Goal: Find specific page/section

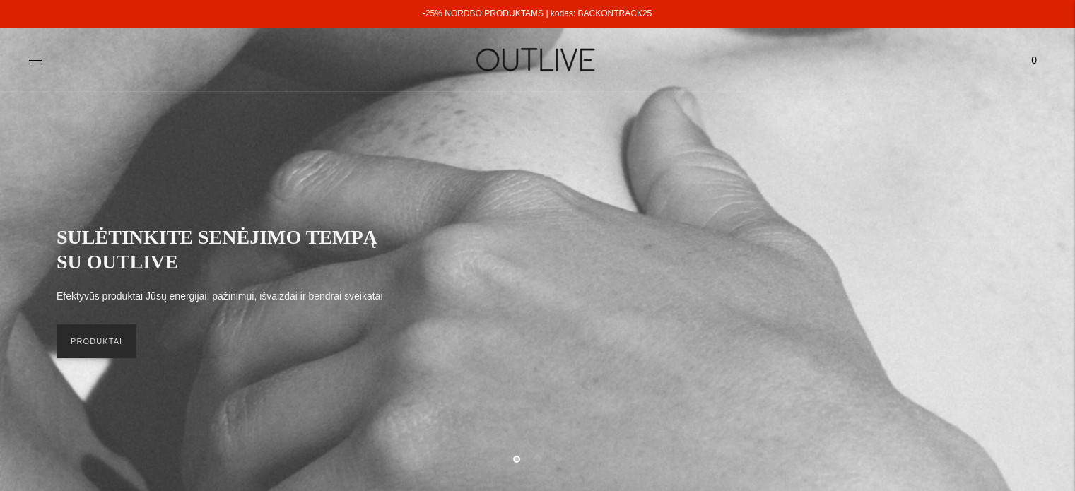
click at [105, 340] on link "PRODUKTAI" at bounding box center [97, 341] width 80 height 34
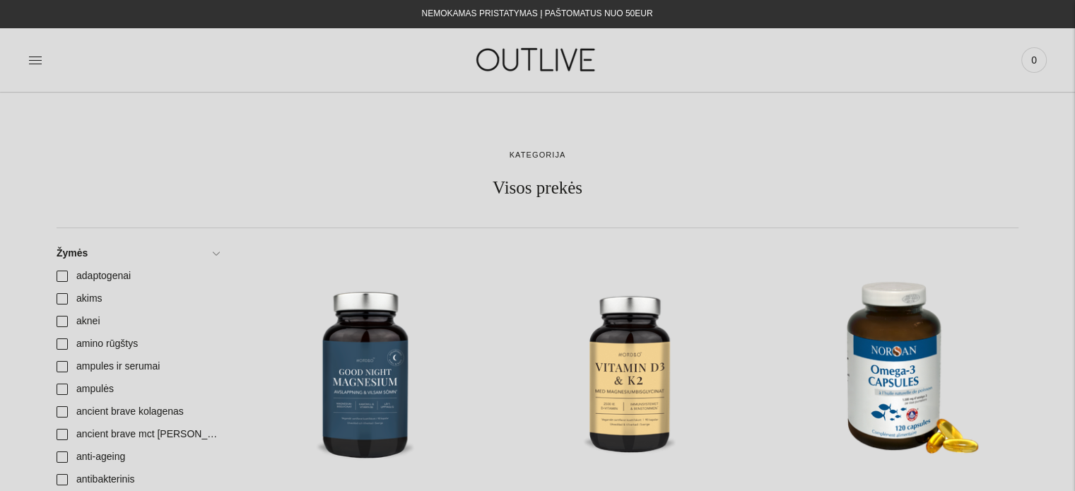
scroll to position [71, 0]
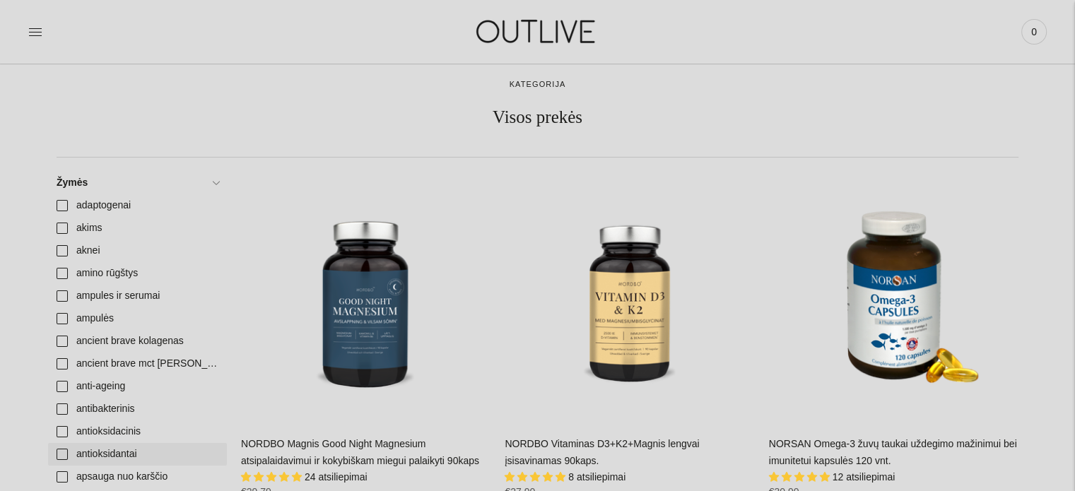
click at [59, 454] on link "antioksidantai" at bounding box center [137, 454] width 179 height 23
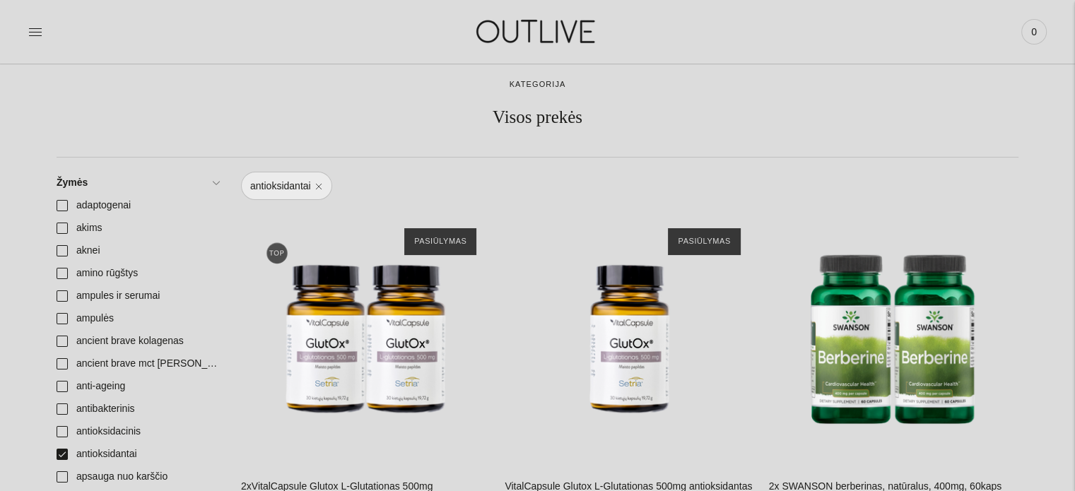
scroll to position [141, 0]
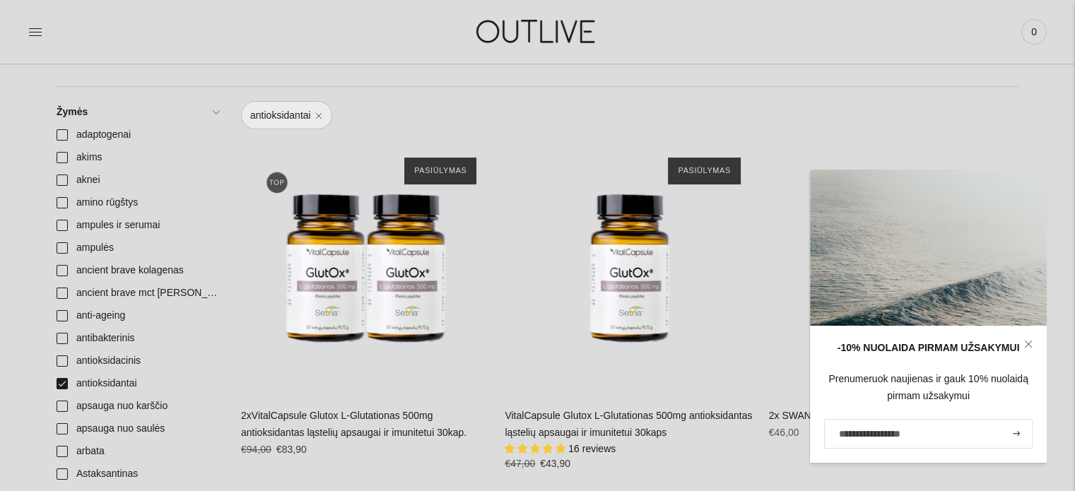
click at [1033, 343] on link at bounding box center [1028, 344] width 37 height 37
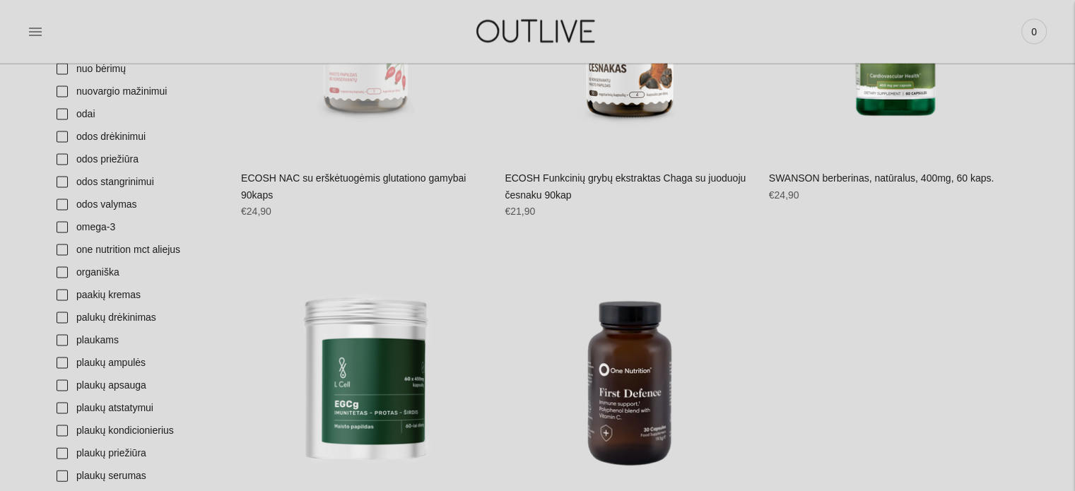
scroll to position [3039, 0]
